Goal: Task Accomplishment & Management: Manage account settings

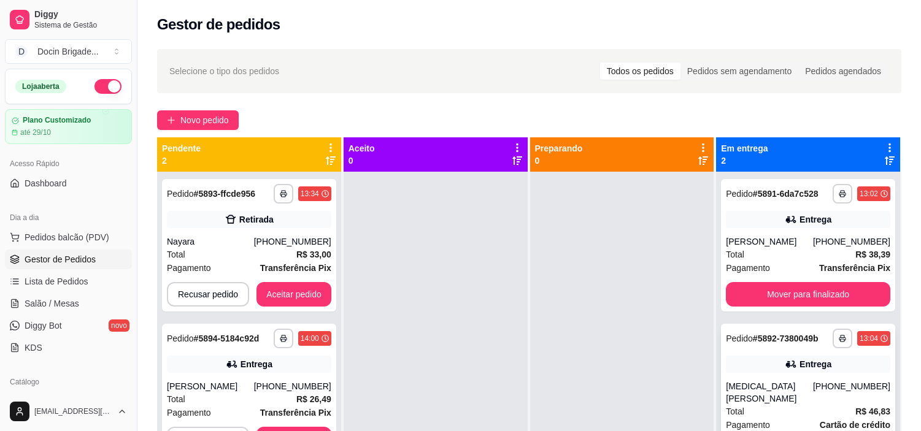
scroll to position [187, 0]
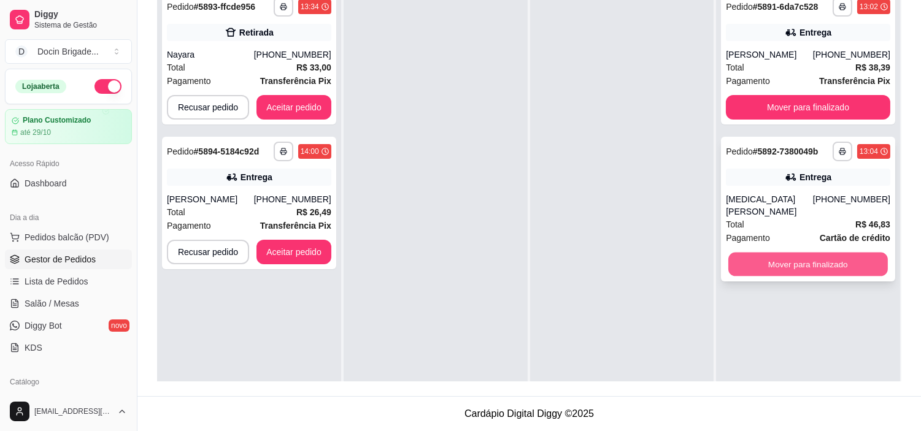
click at [782, 253] on button "Mover para finalizado" at bounding box center [808, 265] width 160 height 24
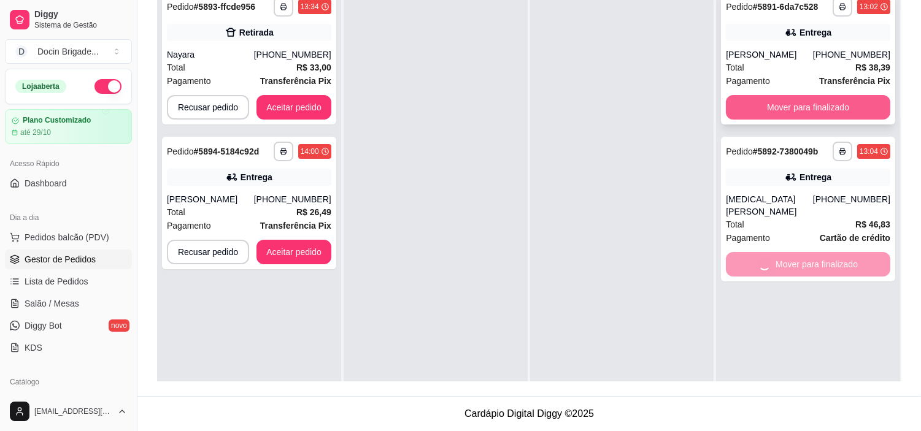
click at [785, 99] on button "Mover para finalizado" at bounding box center [808, 107] width 164 height 25
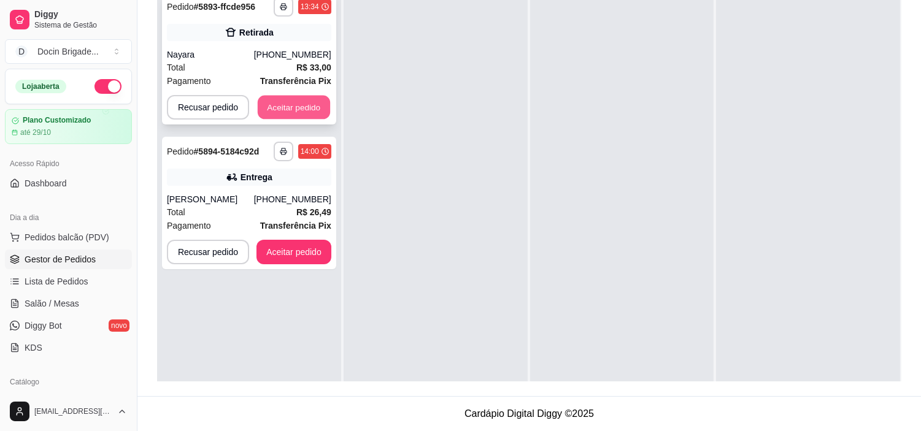
click at [283, 117] on button "Aceitar pedido" at bounding box center [294, 108] width 72 height 24
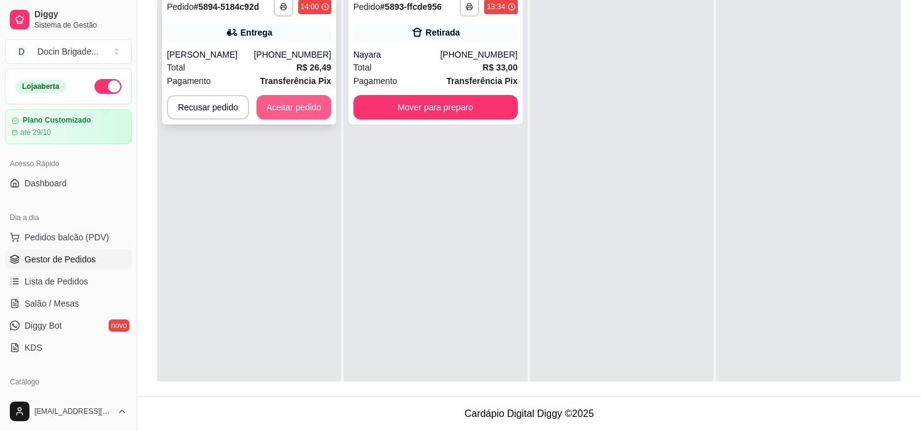
click at [302, 107] on button "Aceitar pedido" at bounding box center [293, 107] width 75 height 25
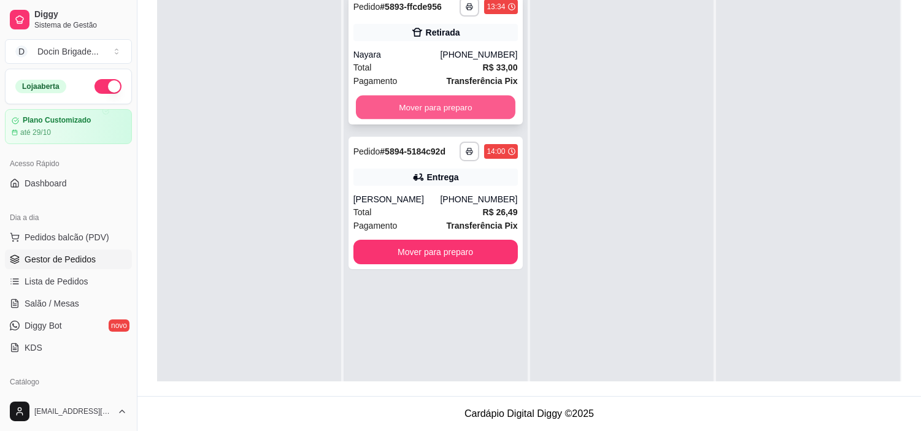
click at [391, 106] on button "Mover para preparo" at bounding box center [436, 108] width 160 height 24
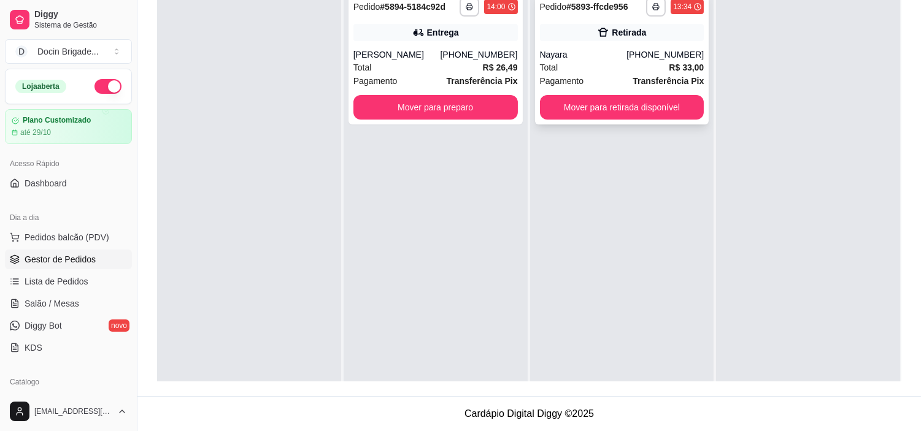
click at [561, 120] on div "**********" at bounding box center [622, 58] width 174 height 133
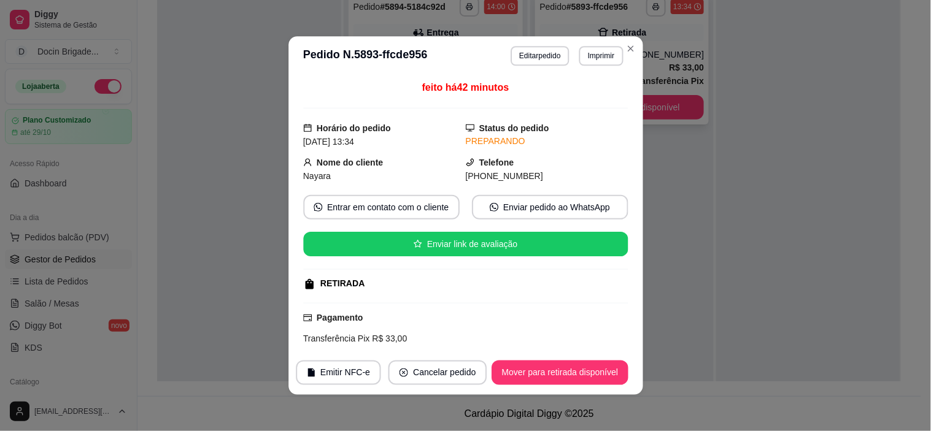
click at [575, 103] on div "feito há 42 minutos" at bounding box center [465, 94] width 325 height 28
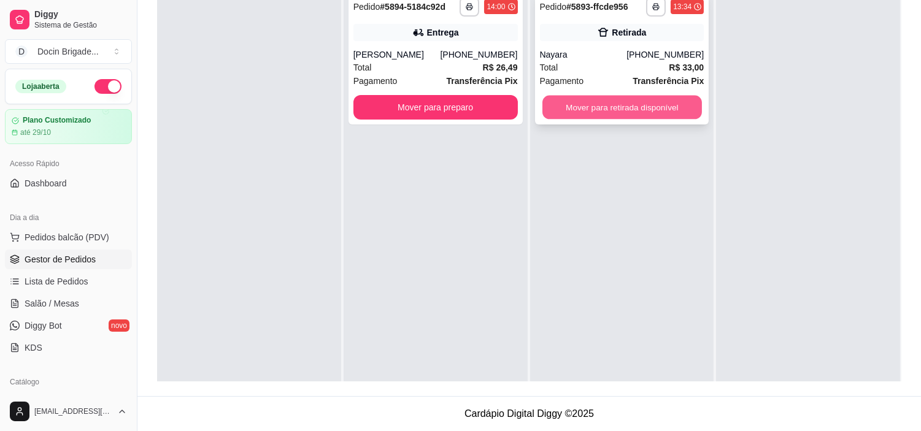
click at [626, 104] on button "Mover para retirada disponível" at bounding box center [622, 108] width 160 height 24
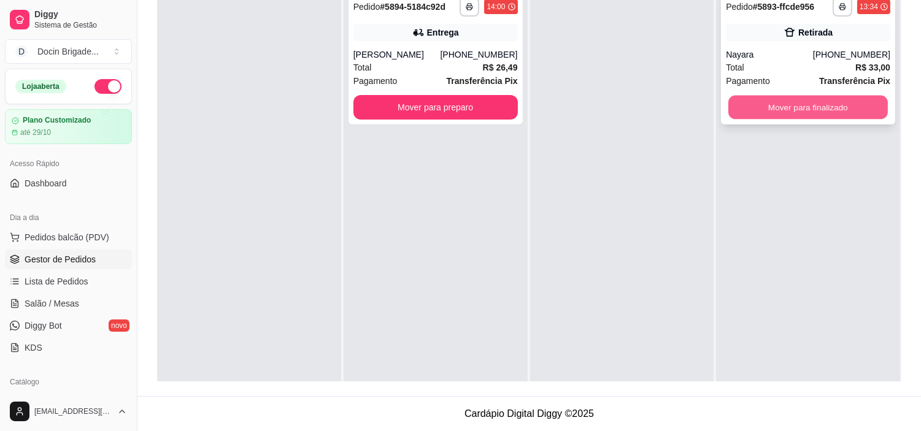
click at [790, 118] on button "Mover para finalizado" at bounding box center [808, 108] width 160 height 24
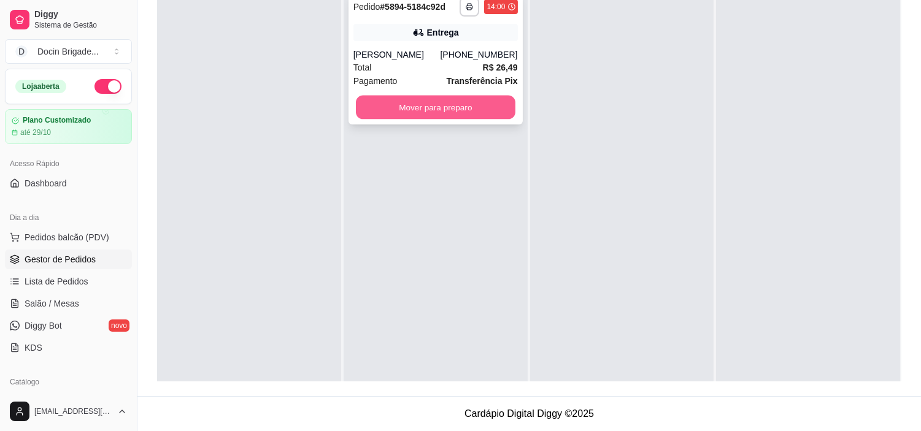
click at [445, 108] on button "Mover para preparo" at bounding box center [436, 108] width 160 height 24
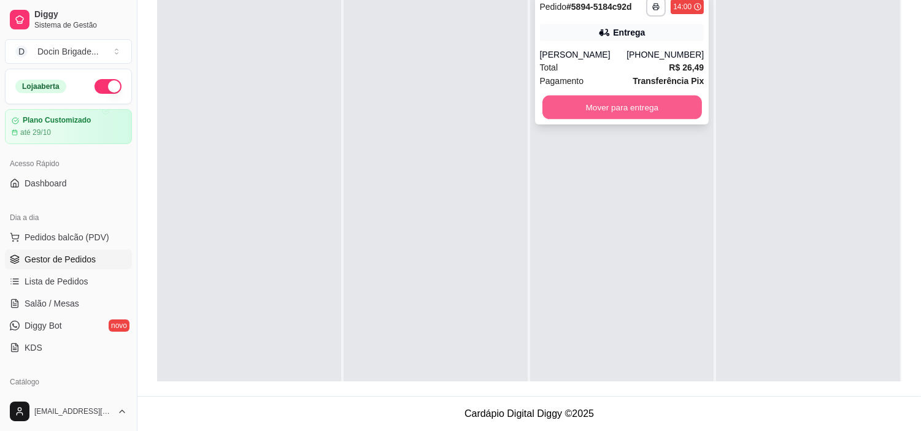
click at [598, 108] on button "Mover para entrega" at bounding box center [622, 108] width 160 height 24
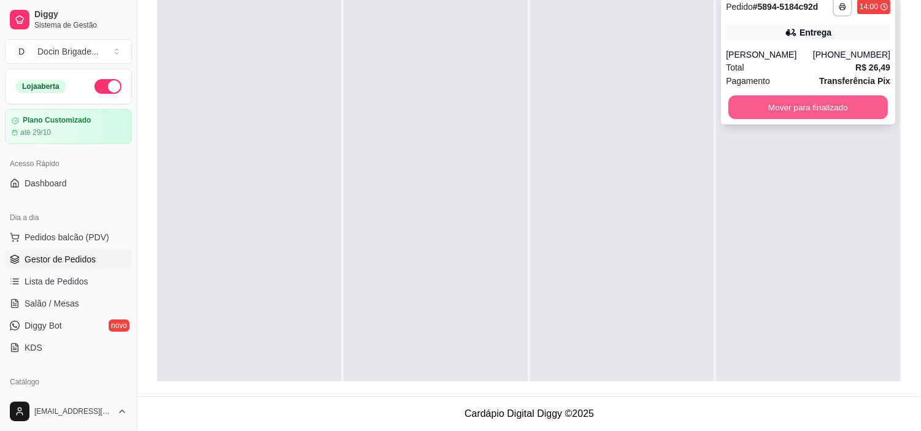
click at [795, 106] on button "Mover para finalizado" at bounding box center [808, 108] width 160 height 24
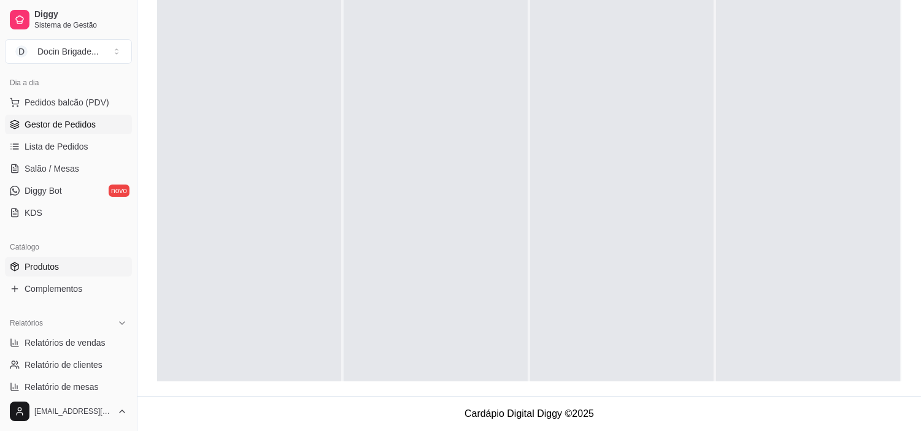
scroll to position [136, 0]
click at [37, 346] on span "Relatórios de vendas" at bounding box center [65, 342] width 81 height 12
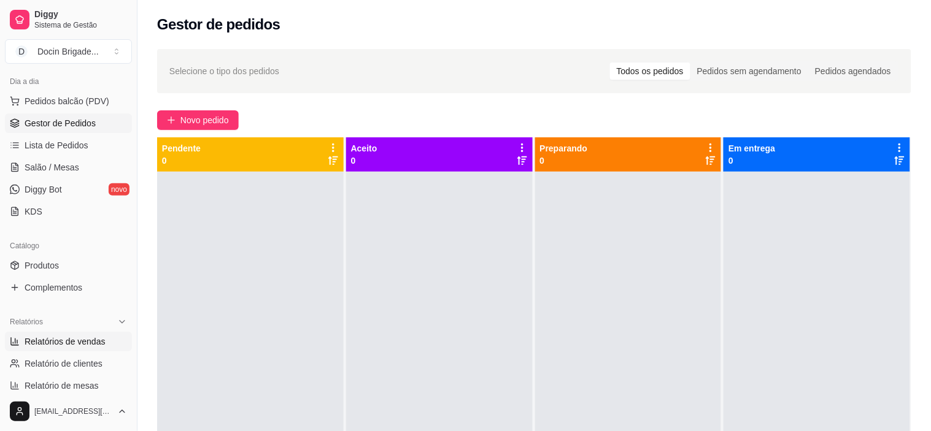
select select "ALL"
select select "0"
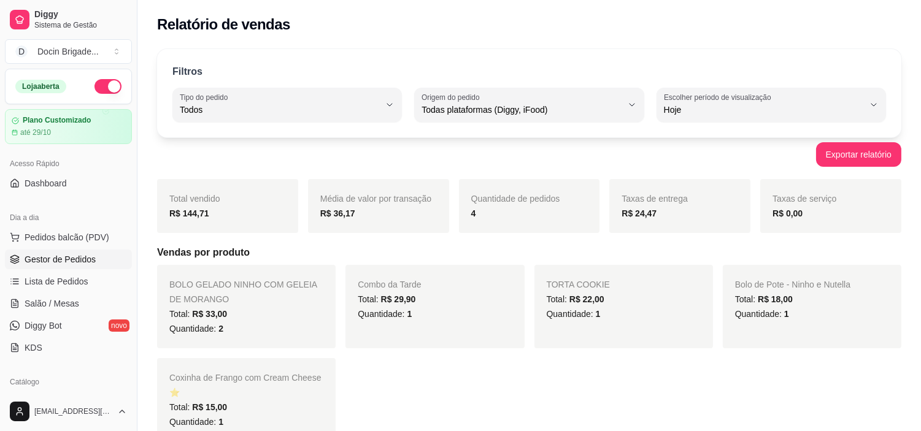
click at [47, 264] on span "Gestor de Pedidos" at bounding box center [60, 259] width 71 height 12
